Goal: Transaction & Acquisition: Obtain resource

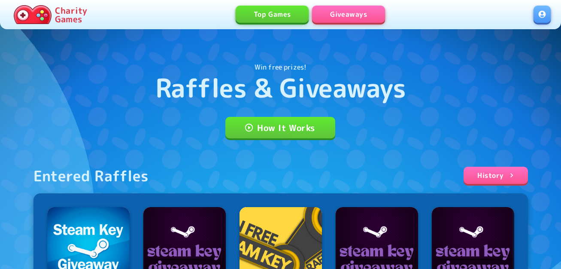
click at [546, 16] on link at bounding box center [542, 14] width 17 height 17
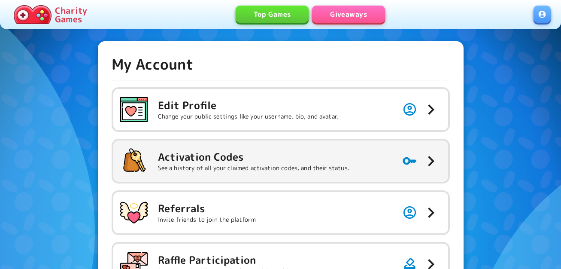
click at [233, 146] on button "Activation Codes See a history of all your claimed activation codes, and their …" at bounding box center [280, 160] width 335 height 41
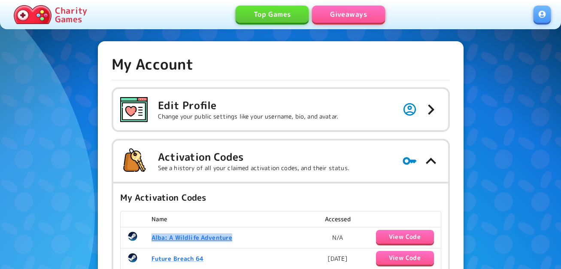
drag, startPoint x: 227, startPoint y: 240, endPoint x: 152, endPoint y: 244, distance: 75.6
click at [152, 244] on td "Alba: A Wildlife Adventure" at bounding box center [228, 237] width 167 height 21
copy b "Alba: A Wildlife Adventure"
click at [404, 240] on button "View Code" at bounding box center [405, 237] width 58 height 14
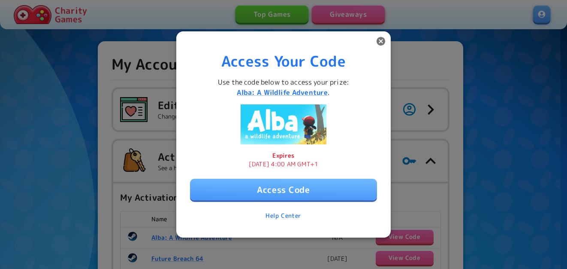
click at [132, 214] on div at bounding box center [283, 134] width 567 height 269
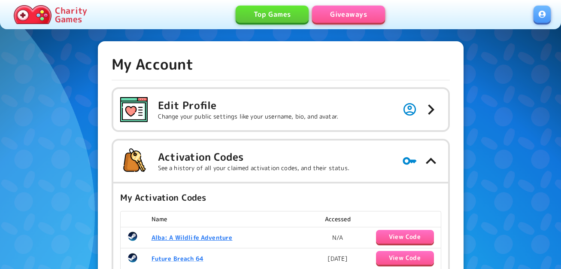
click at [155, 238] on b "Alba: A Wildlife Adventure" at bounding box center [192, 237] width 81 height 8
drag, startPoint x: 246, startPoint y: 245, endPoint x: 152, endPoint y: 238, distance: 94.7
click at [152, 238] on td "Alba: A Wildlife Adventure" at bounding box center [228, 237] width 167 height 21
copy b "Alba: A Wildlife Adventure"
click at [382, 233] on button "View Code" at bounding box center [405, 237] width 58 height 14
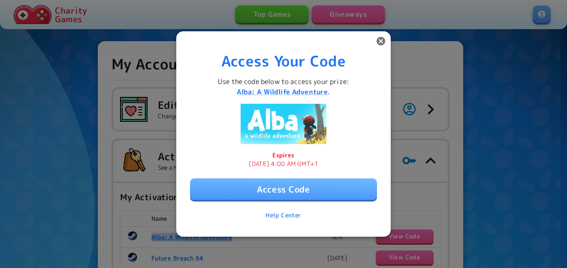
click at [292, 189] on button "Access Code" at bounding box center [283, 189] width 187 height 21
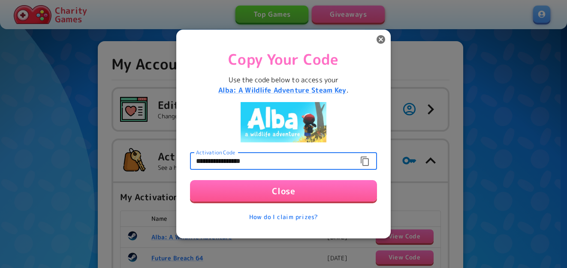
drag, startPoint x: 265, startPoint y: 161, endPoint x: 131, endPoint y: 149, distance: 134.9
click at [131, 149] on div "**********" at bounding box center [283, 134] width 567 height 268
click at [281, 191] on button "Close" at bounding box center [283, 190] width 187 height 21
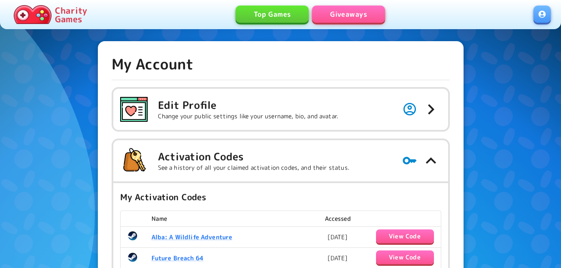
click at [349, 10] on link "Giveaways" at bounding box center [348, 14] width 73 height 17
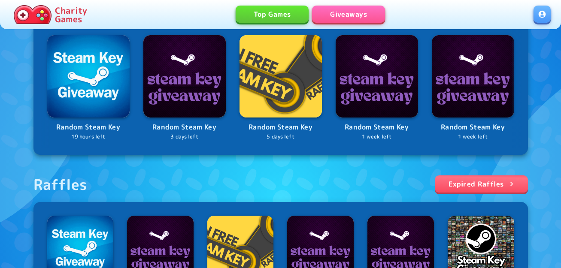
scroll to position [300, 0]
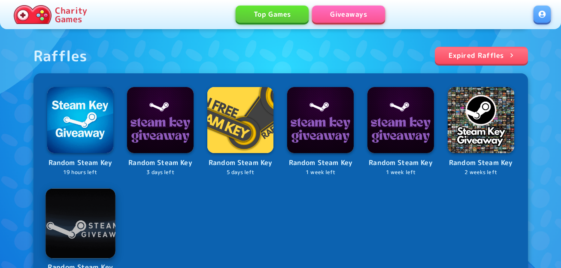
click at [78, 209] on img at bounding box center [80, 223] width 70 height 70
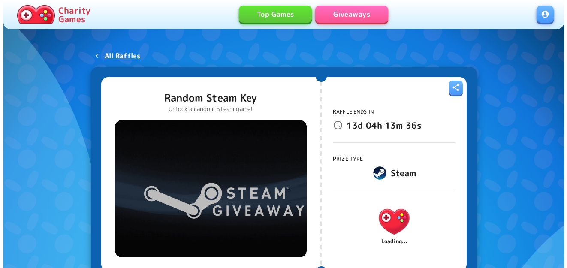
scroll to position [43, 0]
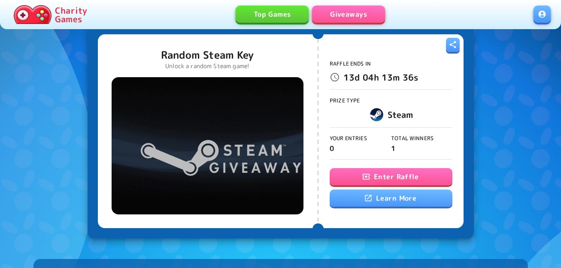
click at [359, 177] on button "Enter Raffle" at bounding box center [391, 176] width 123 height 17
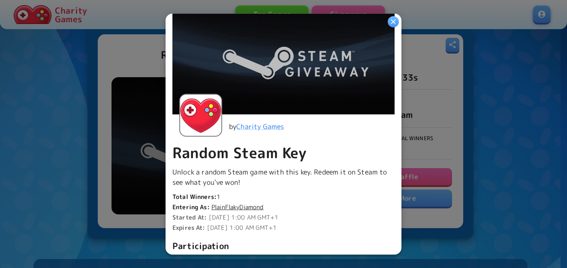
scroll to position [258, 0]
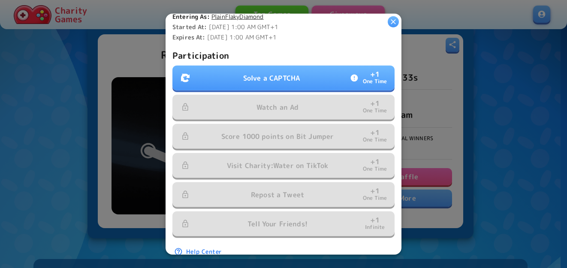
click at [321, 70] on button "Solve a CAPTCHA + 1 One Time" at bounding box center [284, 78] width 222 height 25
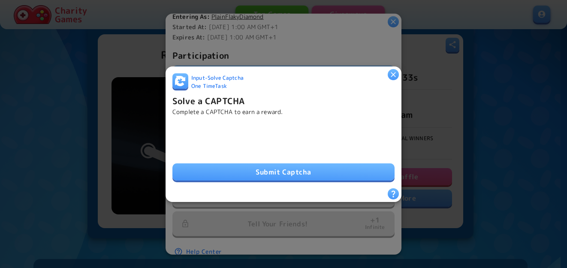
click at [252, 165] on button "Submit Captcha" at bounding box center [284, 172] width 222 height 17
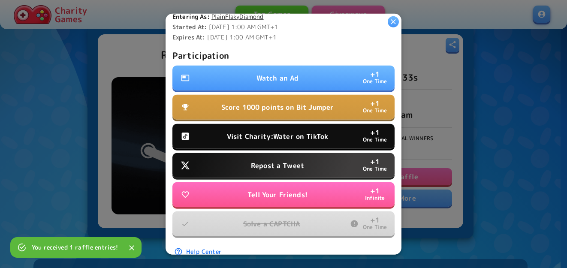
click at [280, 73] on p "Watch an Ad" at bounding box center [278, 78] width 42 height 10
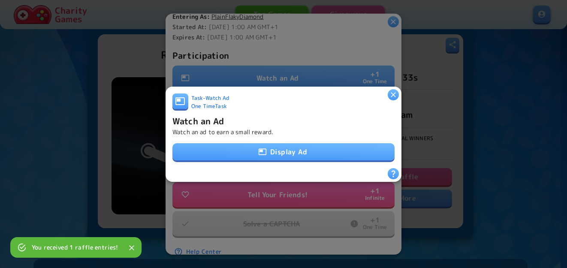
click at [274, 153] on button "Display Ad" at bounding box center [284, 151] width 222 height 17
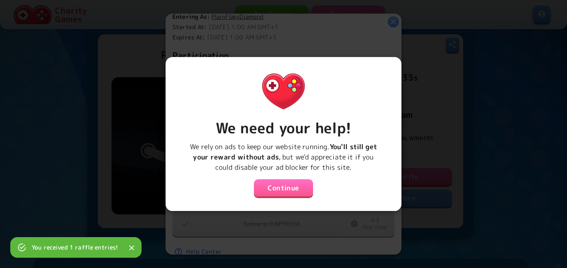
click at [282, 175] on div "We need your help! We rely on ads to keep our website running. You'll still get…" at bounding box center [284, 131] width 222 height 134
click at [280, 183] on button "Continue" at bounding box center [283, 187] width 59 height 17
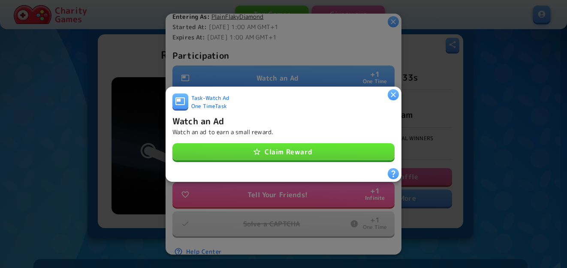
click at [273, 144] on button "Claim Reward" at bounding box center [284, 151] width 222 height 17
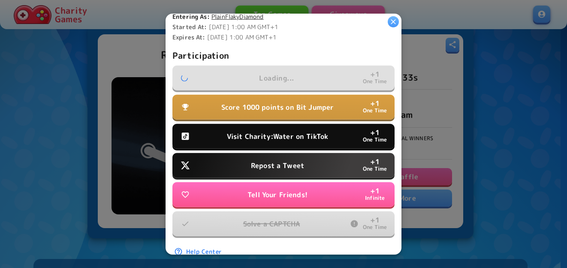
click at [274, 133] on p "Visit Charity:Water on TikTok" at bounding box center [277, 136] width 101 height 10
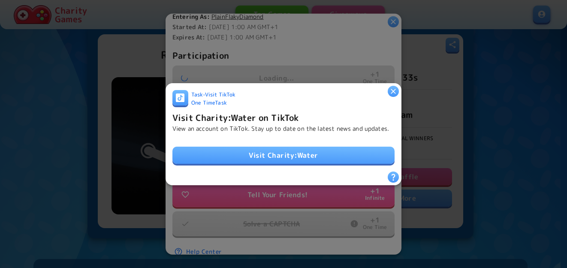
click at [278, 158] on link "Visit Charity:Water" at bounding box center [284, 155] width 222 height 17
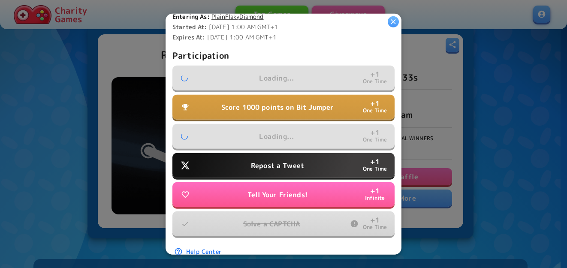
click at [278, 161] on p "Repost a Tweet" at bounding box center [277, 166] width 53 height 10
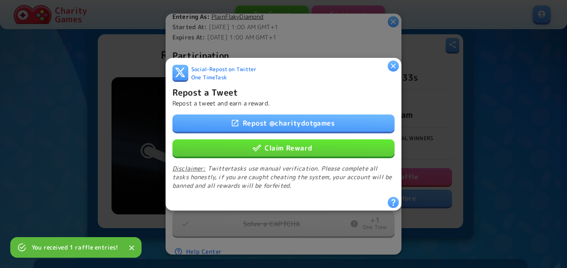
click at [282, 146] on button "Claim Reward" at bounding box center [284, 147] width 222 height 17
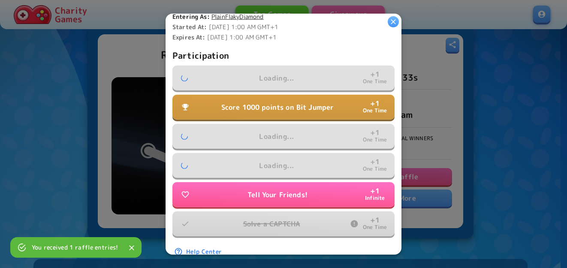
click at [282, 124] on span "Loading... + 1 One Time" at bounding box center [284, 136] width 222 height 25
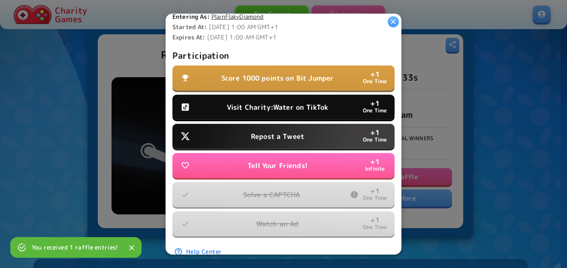
click at [281, 73] on p "Score 1000 points on Bit Jumper" at bounding box center [277, 78] width 113 height 10
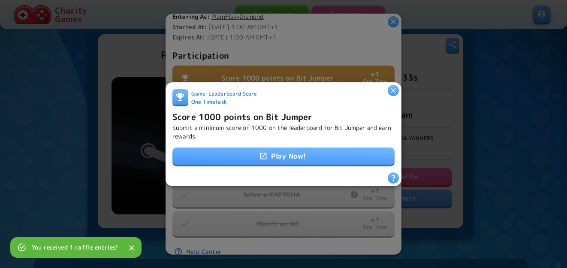
click at [273, 153] on link "Play Now!" at bounding box center [284, 156] width 222 height 17
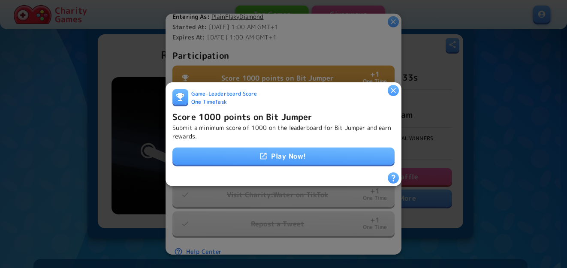
click at [235, 123] on p "Submit a minimum score of 1000 on the leaderboard for Bit Jumper and earn rewar…" at bounding box center [284, 131] width 222 height 17
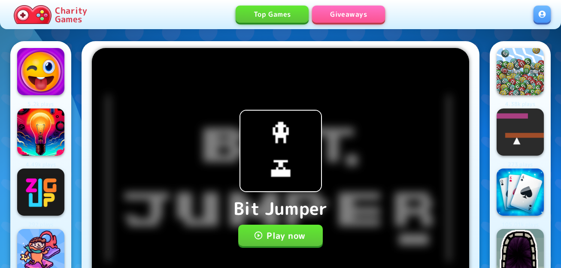
click at [294, 234] on button "Play now" at bounding box center [280, 235] width 85 height 21
